Goal: Use online tool/utility: Utilize a website feature to perform a specific function

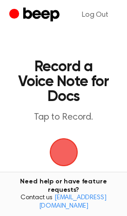
click at [52, 154] on span "button" at bounding box center [63, 152] width 43 height 43
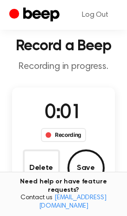
scroll to position [42, 0]
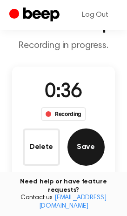
click at [91, 145] on button "Save" at bounding box center [86, 147] width 37 height 37
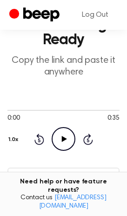
click at [64, 139] on icon at bounding box center [64, 139] width 5 height 6
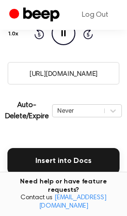
scroll to position [169, 0]
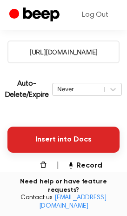
click at [69, 132] on button "Insert into Docs" at bounding box center [63, 140] width 112 height 26
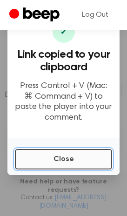
click at [50, 158] on button "Close" at bounding box center [63, 159] width 97 height 21
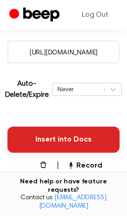
click at [66, 137] on button "Insert into Docs" at bounding box center [63, 140] width 112 height 26
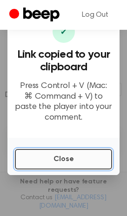
click at [60, 163] on button "Close" at bounding box center [63, 159] width 97 height 21
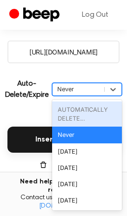
click at [76, 89] on div "Never" at bounding box center [78, 89] width 42 height 9
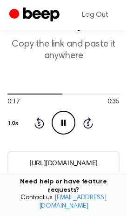
scroll to position [0, 0]
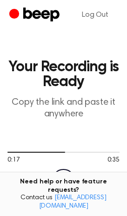
click at [71, 76] on h1 "Your Recording is Ready" at bounding box center [63, 75] width 112 height 30
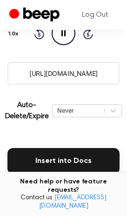
scroll to position [127, 0]
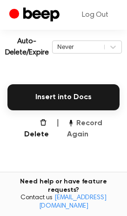
click at [86, 132] on button "Record Again" at bounding box center [93, 129] width 53 height 22
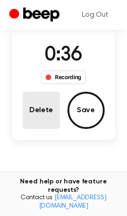
click at [53, 99] on button "Delete" at bounding box center [41, 110] width 37 height 37
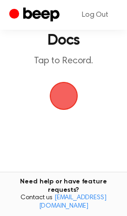
click at [65, 104] on span "button" at bounding box center [64, 96] width 36 height 36
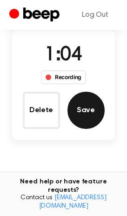
click at [87, 95] on button "Save" at bounding box center [86, 110] width 37 height 37
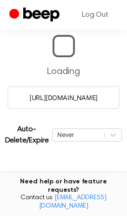
scroll to position [90, 0]
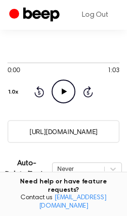
click at [70, 99] on icon "Play Audio" at bounding box center [64, 92] width 24 height 24
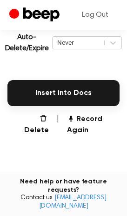
scroll to position [216, 0]
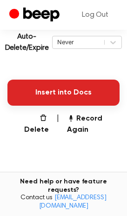
click at [67, 99] on button "Insert into Docs" at bounding box center [63, 93] width 112 height 26
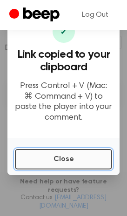
click at [62, 166] on button "Close" at bounding box center [63, 159] width 97 height 21
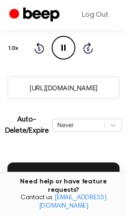
scroll to position [132, 0]
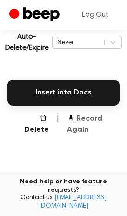
click at [86, 127] on button "Record Again" at bounding box center [93, 124] width 53 height 22
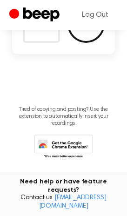
scroll to position [84, 0]
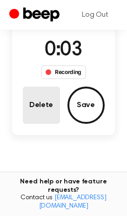
click at [48, 100] on button "Delete" at bounding box center [41, 105] width 37 height 37
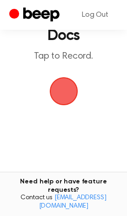
scroll to position [19, 0]
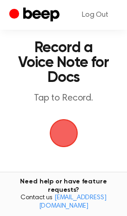
click at [53, 146] on span "button" at bounding box center [63, 133] width 43 height 43
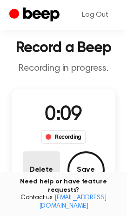
click at [48, 159] on button "Delete" at bounding box center [41, 170] width 37 height 37
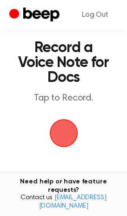
click at [66, 128] on span "button" at bounding box center [64, 133] width 45 height 45
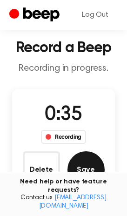
click at [83, 161] on button "Save" at bounding box center [86, 170] width 37 height 37
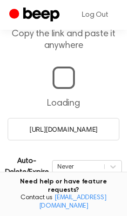
scroll to position [47, 0]
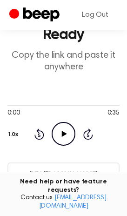
click at [75, 130] on icon "Play Audio" at bounding box center [64, 134] width 24 height 24
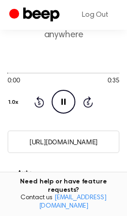
scroll to position [132, 0]
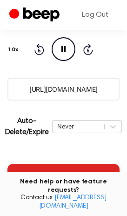
click at [48, 165] on button "Insert into Docs" at bounding box center [63, 177] width 112 height 26
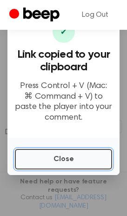
drag, startPoint x: 48, startPoint y: 156, endPoint x: 3, endPoint y: 134, distance: 49.2
click at [48, 156] on button "Close" at bounding box center [63, 159] width 97 height 21
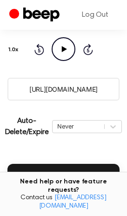
scroll to position [174, 0]
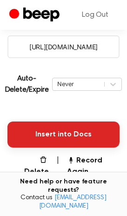
click at [48, 139] on button "Insert into Docs" at bounding box center [63, 135] width 112 height 26
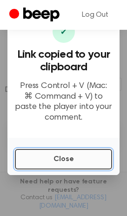
click at [56, 156] on button "Close" at bounding box center [63, 159] width 97 height 21
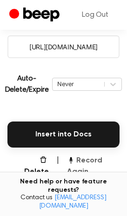
click at [76, 163] on button "Record Again" at bounding box center [93, 166] width 53 height 22
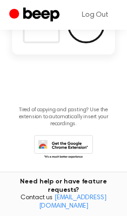
scroll to position [80, 0]
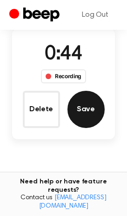
click at [104, 103] on div "Delete Save" at bounding box center [64, 109] width 82 height 37
click at [95, 113] on button "Save" at bounding box center [86, 109] width 37 height 37
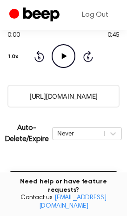
click at [59, 57] on icon "Play Audio" at bounding box center [64, 56] width 24 height 24
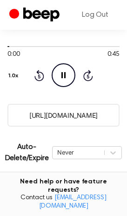
scroll to position [167, 0]
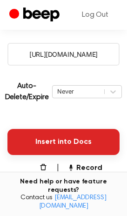
click at [81, 144] on button "Insert into Docs" at bounding box center [63, 142] width 112 height 26
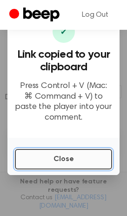
click at [69, 164] on button "Close" at bounding box center [63, 159] width 97 height 21
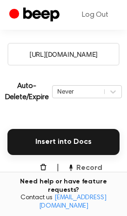
click at [78, 168] on button "Record Again" at bounding box center [93, 174] width 53 height 22
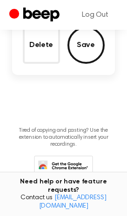
scroll to position [122, 0]
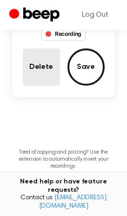
click at [46, 49] on button "Delete" at bounding box center [41, 66] width 37 height 37
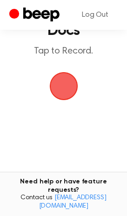
scroll to position [15, 0]
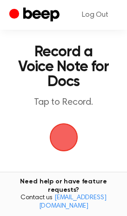
click at [71, 146] on span "button" at bounding box center [64, 137] width 36 height 36
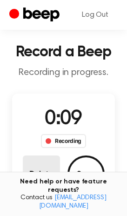
click at [51, 180] on button "Delete" at bounding box center [41, 174] width 37 height 37
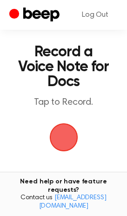
click at [69, 131] on span "button" at bounding box center [64, 137] width 46 height 46
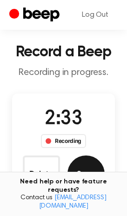
click at [92, 184] on button "Save" at bounding box center [86, 174] width 37 height 37
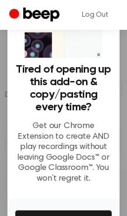
scroll to position [102, 0]
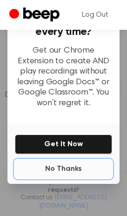
click at [70, 162] on button "No Thanks" at bounding box center [63, 169] width 97 height 19
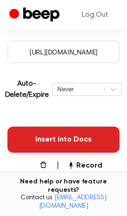
click at [55, 144] on button "Insert into Docs" at bounding box center [63, 140] width 112 height 26
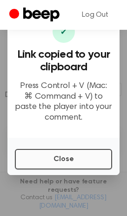
scroll to position [127, 0]
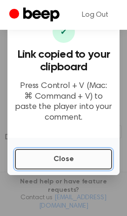
click at [55, 156] on button "Close" at bounding box center [63, 159] width 97 height 21
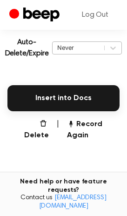
scroll to position [212, 0]
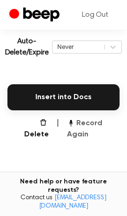
click at [83, 133] on button "Record Again" at bounding box center [93, 129] width 53 height 22
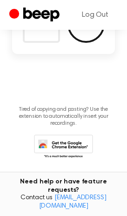
scroll to position [79, 0]
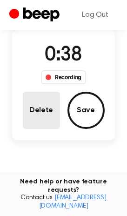
click at [29, 123] on button "Delete" at bounding box center [41, 110] width 37 height 37
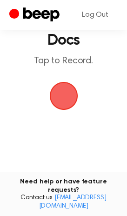
click at [55, 95] on span "button" at bounding box center [63, 95] width 37 height 37
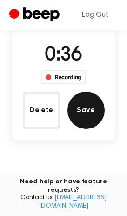
click at [91, 123] on button "Save" at bounding box center [86, 110] width 37 height 37
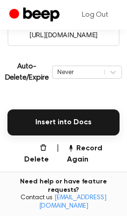
scroll to position [209, 0]
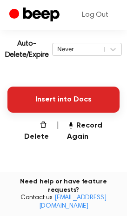
click at [50, 94] on button "Insert into Docs" at bounding box center [63, 100] width 112 height 26
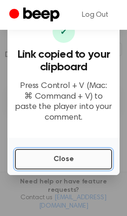
click at [90, 158] on button "Close" at bounding box center [63, 159] width 97 height 21
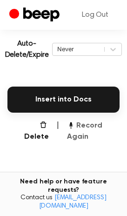
click at [90, 131] on button "Record Again" at bounding box center [93, 131] width 53 height 22
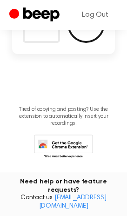
scroll to position [77, 0]
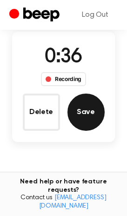
click at [90, 123] on button "Save" at bounding box center [86, 112] width 37 height 37
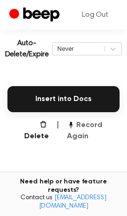
scroll to position [209, 0]
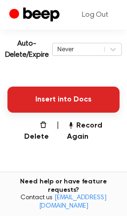
click at [83, 103] on button "Insert into Docs" at bounding box center [63, 100] width 112 height 26
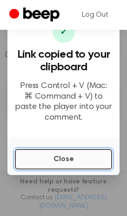
click at [71, 168] on button "Close" at bounding box center [63, 159] width 97 height 21
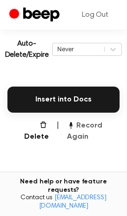
click at [103, 130] on button "Record Again" at bounding box center [93, 131] width 53 height 22
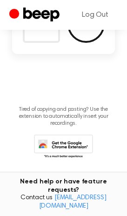
scroll to position [77, 0]
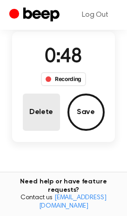
click at [27, 128] on button "Delete" at bounding box center [41, 112] width 37 height 37
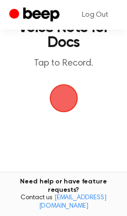
click at [59, 109] on span "button" at bounding box center [64, 98] width 36 height 36
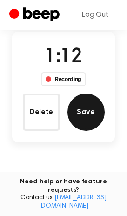
click at [86, 113] on button "Save" at bounding box center [86, 112] width 37 height 37
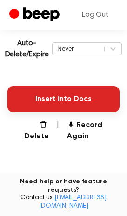
scroll to position [209, 0]
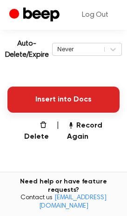
click at [43, 96] on button "Insert into Docs" at bounding box center [63, 100] width 112 height 26
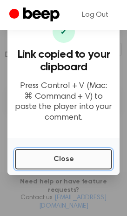
click at [80, 159] on button "Close" at bounding box center [63, 159] width 97 height 21
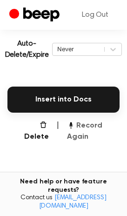
click at [86, 129] on button "Record Again" at bounding box center [93, 131] width 53 height 22
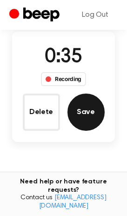
click at [85, 124] on button "Save" at bounding box center [86, 112] width 37 height 37
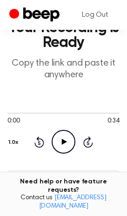
scroll to position [42, 0]
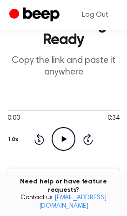
click at [63, 145] on icon "Play Audio" at bounding box center [64, 139] width 24 height 24
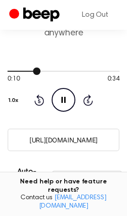
scroll to position [84, 0]
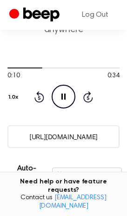
click at [91, 148] on main "Your Recording is Ready Copy the link and paste it anywhere 0:10 0:34 Your brow…" at bounding box center [63, 158] width 127 height 485
click at [89, 139] on input "https://beep.audio/PXRlzNl" at bounding box center [63, 136] width 112 height 23
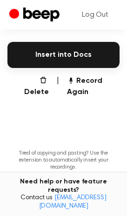
scroll to position [169, 0]
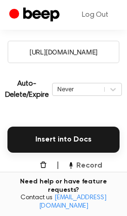
click at [73, 163] on icon "button" at bounding box center [70, 164] width 7 height 7
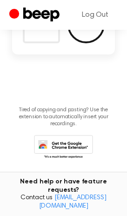
scroll to position [37, 0]
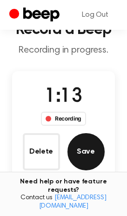
click at [72, 142] on button "Save" at bounding box center [86, 151] width 37 height 37
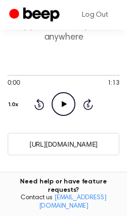
scroll to position [84, 0]
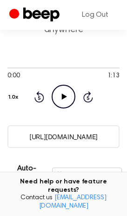
click at [72, 101] on icon "Play Audio" at bounding box center [64, 97] width 24 height 24
click at [81, 135] on input "https://beep.audio/MJvvSxE" at bounding box center [63, 136] width 112 height 23
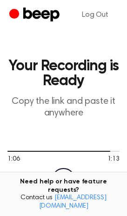
scroll to position [0, 0]
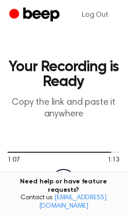
click at [69, 86] on h1 "Your Recording is Ready" at bounding box center [63, 75] width 112 height 30
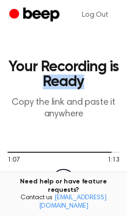
click at [69, 86] on h1 "Your Recording is Ready" at bounding box center [63, 75] width 112 height 30
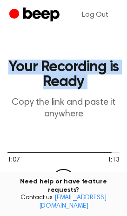
click at [69, 86] on h1 "Your Recording is Ready" at bounding box center [63, 75] width 112 height 30
click at [62, 65] on h1 "Your Recording is Ready" at bounding box center [63, 75] width 112 height 30
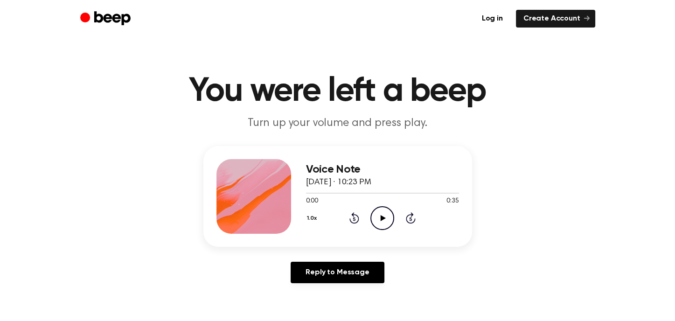
scroll to position [140, 0]
